Goal: Check status: Check status

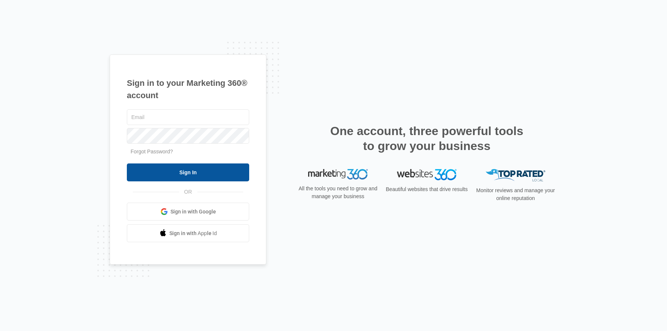
type input "[PERSON_NAME][EMAIL_ADDRESS][PERSON_NAME][DOMAIN_NAME]"
click at [196, 176] on input "Sign In" at bounding box center [188, 172] width 122 height 18
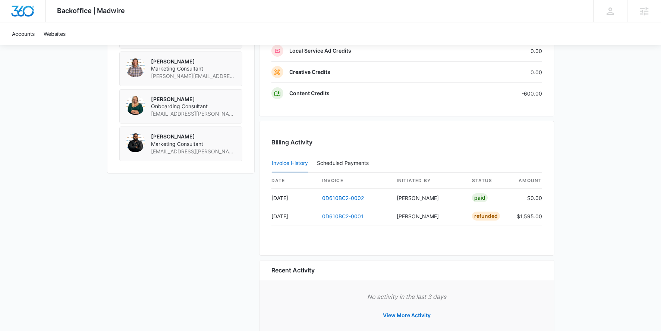
scroll to position [594, 0]
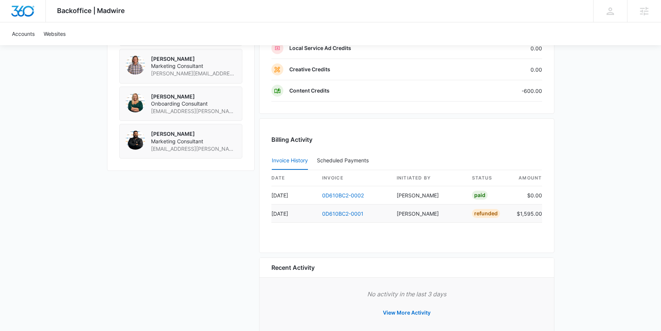
drag, startPoint x: 462, startPoint y: 216, endPoint x: 506, endPoint y: 214, distance: 43.7
click at [506, 214] on tr "[DATE] 0D610BC2-0001 [PERSON_NAME] Refunded $1,595.00" at bounding box center [407, 213] width 271 height 18
click at [506, 214] on td "Refunded" at bounding box center [488, 213] width 45 height 18
drag, startPoint x: 505, startPoint y: 214, endPoint x: 452, endPoint y: 214, distance: 53.7
click at [452, 214] on tr "[DATE] 0D610BC2-0001 [PERSON_NAME] Refunded $1,595.00" at bounding box center [407, 213] width 271 height 18
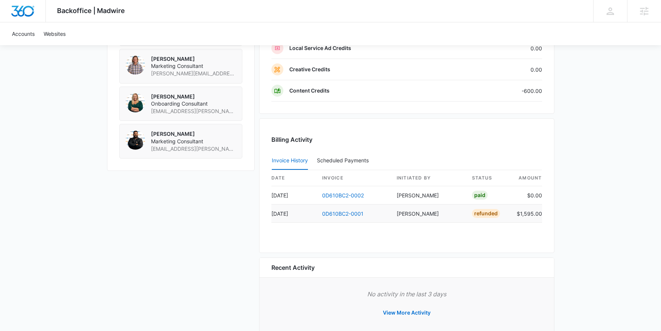
click at [452, 213] on td "[PERSON_NAME]" at bounding box center [428, 213] width 75 height 18
drag, startPoint x: 454, startPoint y: 213, endPoint x: 519, endPoint y: 212, distance: 64.9
click at [519, 212] on tr "[DATE] 0D610BC2-0001 [PERSON_NAME] Refunded $1,595.00" at bounding box center [407, 213] width 271 height 18
click at [505, 211] on td "Refunded" at bounding box center [488, 213] width 45 height 18
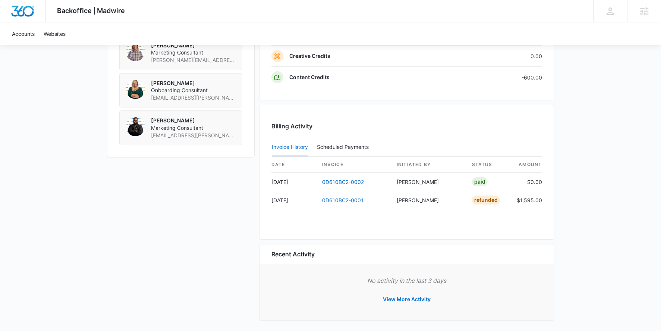
scroll to position [611, 0]
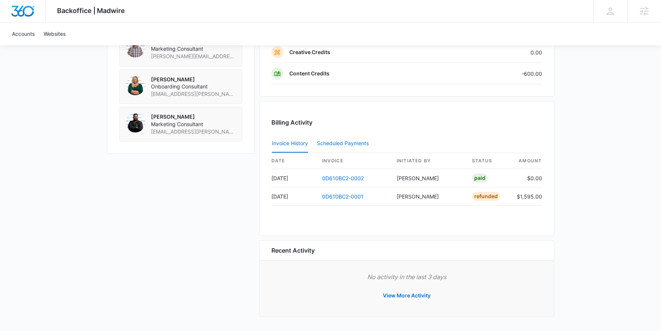
click at [353, 144] on div "Scheduled Payments 0" at bounding box center [344, 143] width 55 height 5
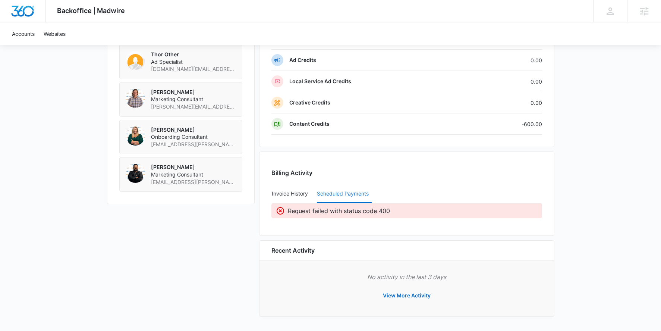
scroll to position [561, 0]
click at [297, 192] on button "Invoice History" at bounding box center [290, 194] width 36 height 18
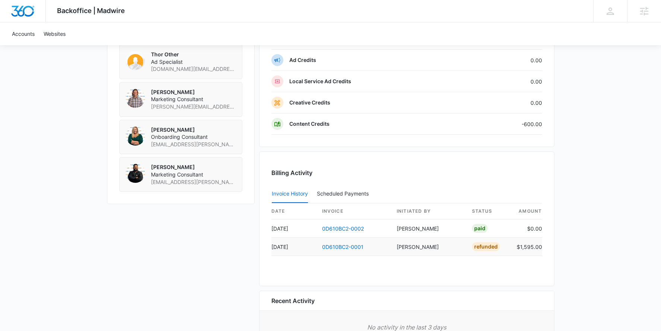
drag, startPoint x: 455, startPoint y: 249, endPoint x: 511, endPoint y: 246, distance: 55.7
click at [503, 246] on tr "[DATE] 0D610BC2-0001 [PERSON_NAME] Refunded $1,595.00" at bounding box center [407, 247] width 271 height 18
click at [487, 191] on div "Invoice History Scheduled Payments 0" at bounding box center [407, 194] width 271 height 19
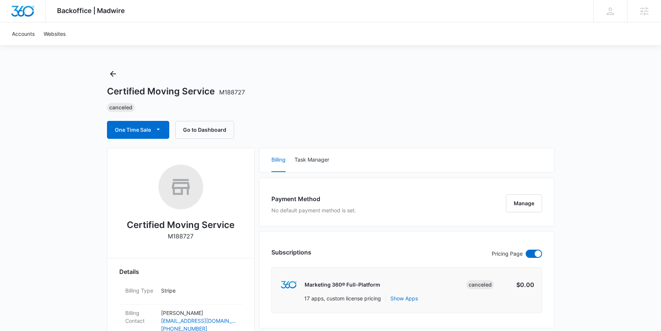
scroll to position [0, 0]
